Goal: Information Seeking & Learning: Learn about a topic

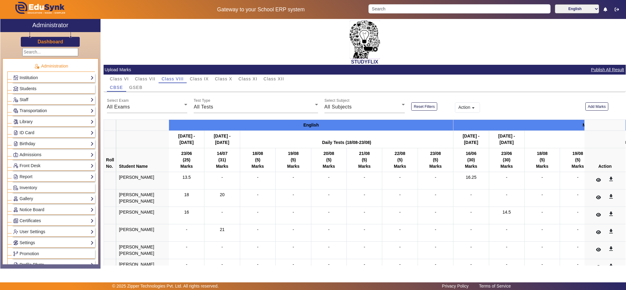
scroll to position [32, 0]
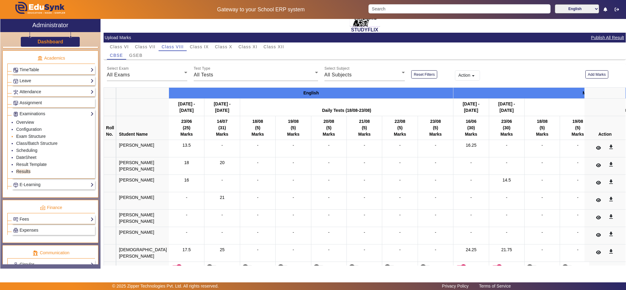
click at [40, 139] on link "Exam Structure" at bounding box center [30, 136] width 29 height 5
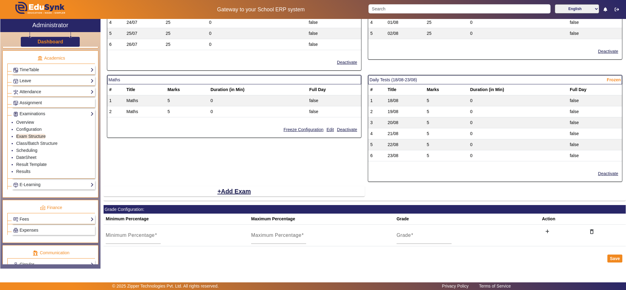
scroll to position [458, 0]
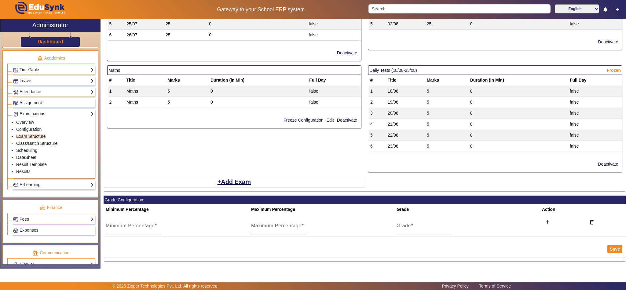
click at [32, 146] on link "Class/Batch Structure" at bounding box center [36, 143] width 41 height 5
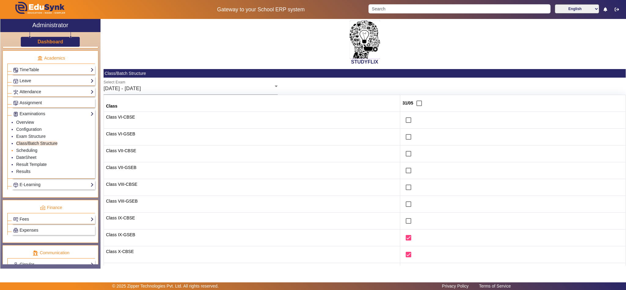
click at [29, 154] on li "Scheduling" at bounding box center [55, 150] width 78 height 7
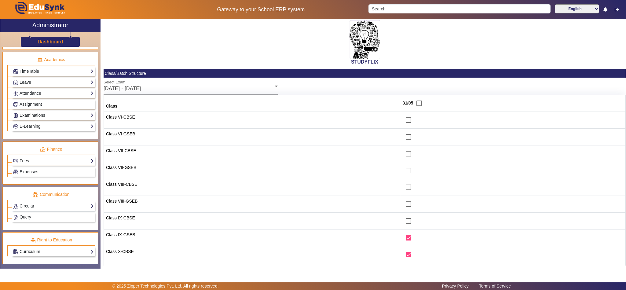
click at [32, 164] on link "Fees" at bounding box center [53, 160] width 81 height 7
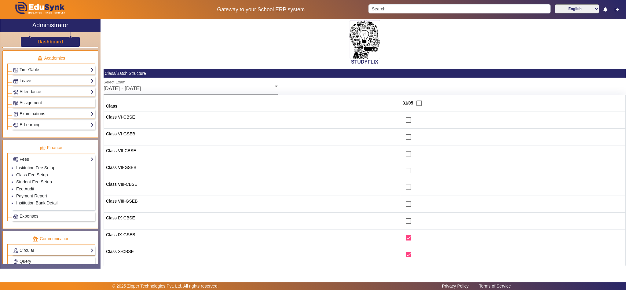
click at [38, 117] on link "Examinations" at bounding box center [53, 113] width 81 height 7
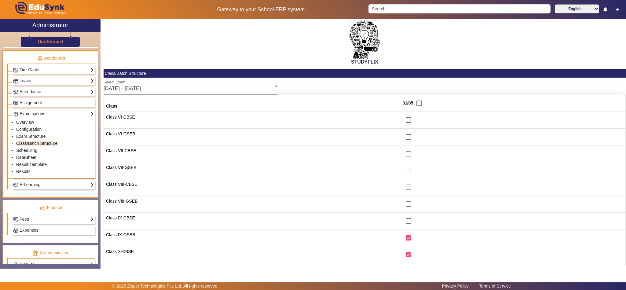
click at [31, 146] on link "Class/Batch Structure" at bounding box center [36, 143] width 41 height 5
click at [196, 91] on div "[DATE] - [DATE]" at bounding box center [189, 88] width 171 height 7
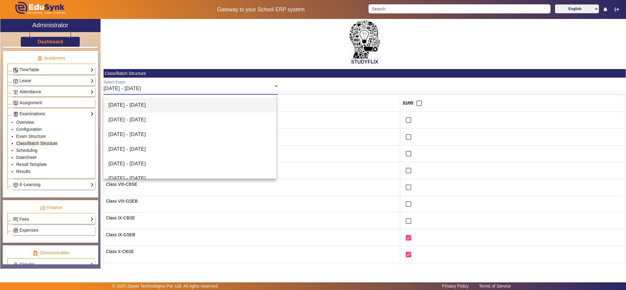
scroll to position [76, 0]
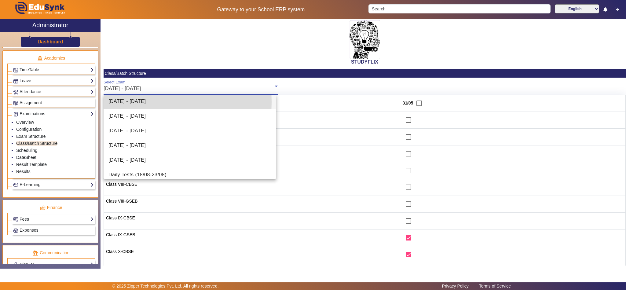
click at [137, 102] on span "[DATE] - [DATE]" at bounding box center [126, 101] width 37 height 7
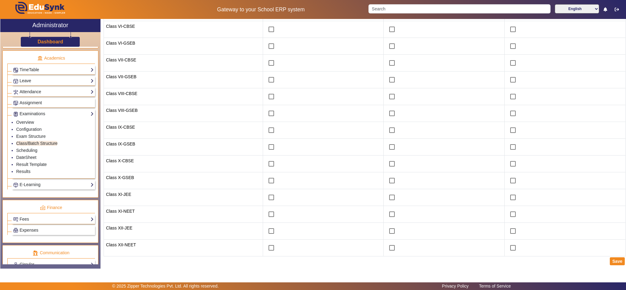
scroll to position [94, 0]
click at [27, 153] on link "Scheduling" at bounding box center [26, 150] width 21 height 5
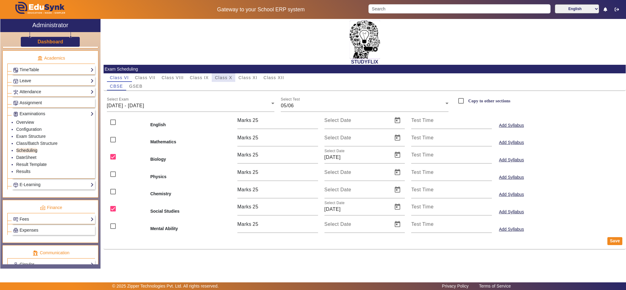
click at [228, 77] on span "Class X" at bounding box center [223, 77] width 17 height 4
click at [151, 108] on div "[DATE] - [DATE]" at bounding box center [189, 105] width 165 height 7
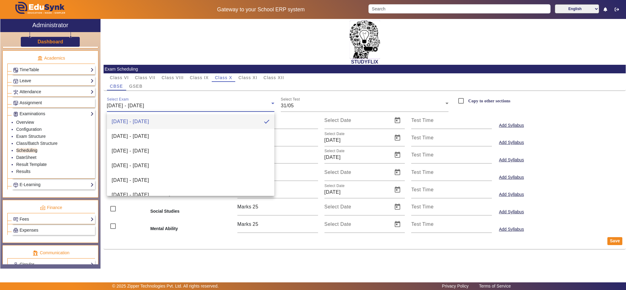
click at [211, 273] on div at bounding box center [313, 145] width 626 height 290
